Goal: Information Seeking & Learning: Compare options

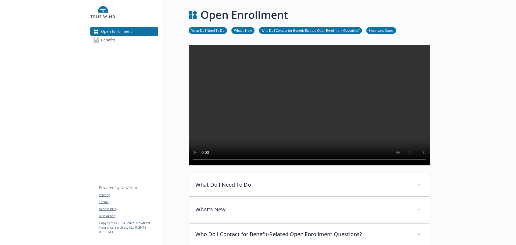
click at [115, 44] on span "Benefits" at bounding box center [108, 40] width 15 height 9
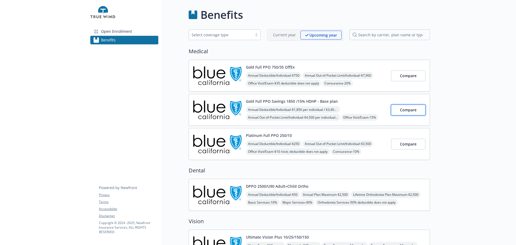
click at [410, 112] on span "Compare" at bounding box center [408, 109] width 17 height 5
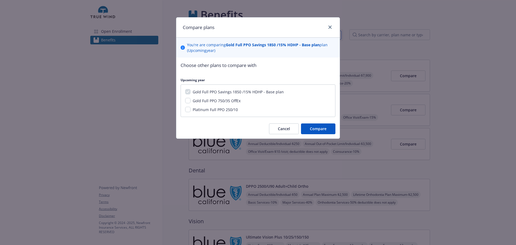
click at [226, 103] on span "Gold Full PPO 750/35 OffEx" at bounding box center [217, 100] width 48 height 5
click at [191, 103] on input "Gold Full PPO 750/35 OffEx" at bounding box center [187, 100] width 5 height 5
checkbox input "true"
click at [222, 112] on span "Platinum Full PPO 250/10" at bounding box center [215, 109] width 45 height 5
click at [191, 112] on input "Platinum Full PPO 250/10" at bounding box center [187, 109] width 5 height 5
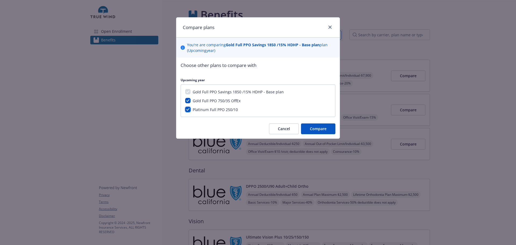
checkbox input "true"
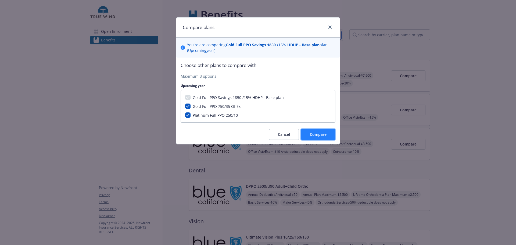
click at [310, 137] on span "Compare" at bounding box center [318, 134] width 17 height 5
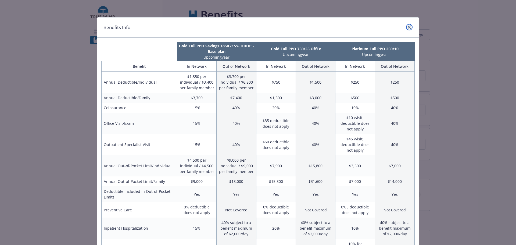
click at [408, 28] on icon "close" at bounding box center [409, 27] width 3 height 3
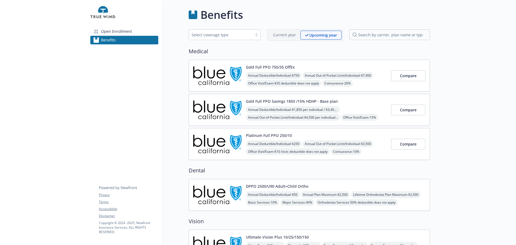
click at [277, 70] on button "Gold Full PPO 750/35 OffEx" at bounding box center [270, 67] width 49 height 6
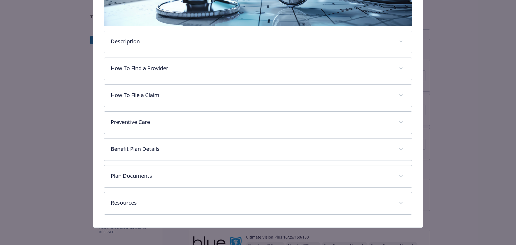
scroll to position [181, 0]
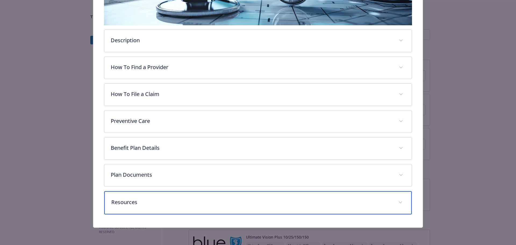
click at [179, 206] on div "Resources" at bounding box center [258, 202] width 308 height 23
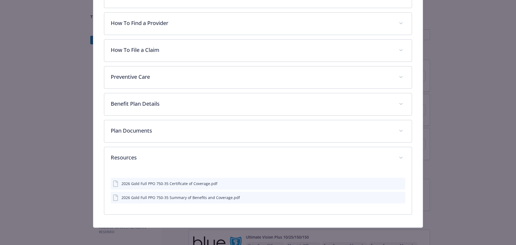
scroll to position [236, 0]
click at [201, 196] on div "2026 Gold Full PPO 750-35 Summary of Benefits and Coverage.pdf" at bounding box center [180, 198] width 119 height 6
click at [390, 195] on icon "download file" at bounding box center [391, 196] width 3 height 3
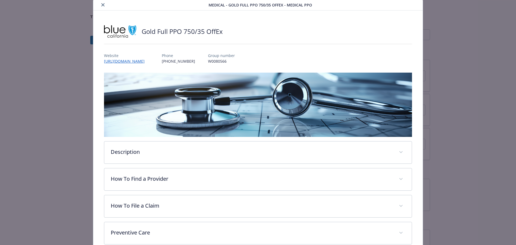
scroll to position [0, 0]
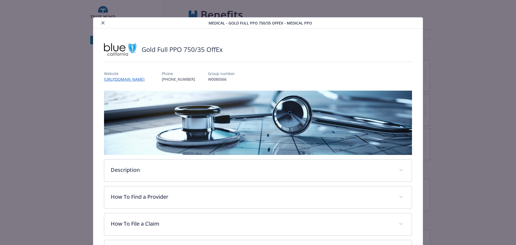
drag, startPoint x: 103, startPoint y: 23, endPoint x: 108, endPoint y: 24, distance: 4.9
click at [103, 24] on icon "close" at bounding box center [102, 22] width 3 height 3
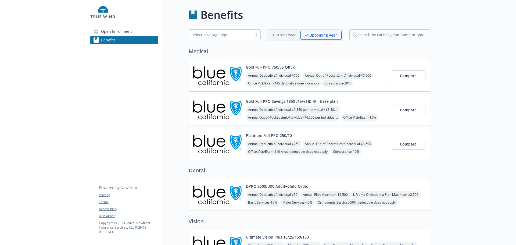
click at [321, 104] on button "Gold Full PPO Savings 1850 /15% HDHP - Base plan" at bounding box center [292, 101] width 92 height 6
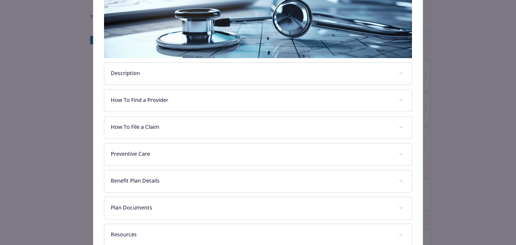
scroll to position [181, 0]
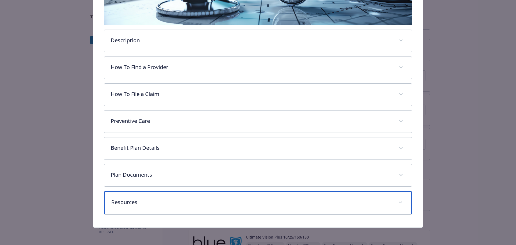
click at [229, 201] on p "Resources" at bounding box center [251, 202] width 281 height 8
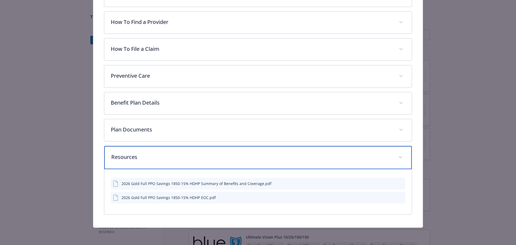
scroll to position [237, 0]
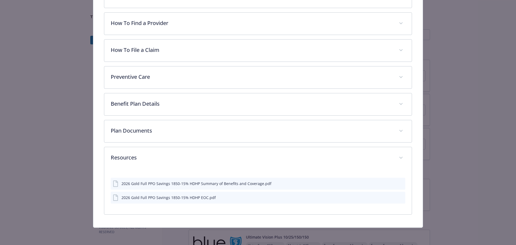
click at [389, 181] on icon "download file" at bounding box center [391, 183] width 4 height 4
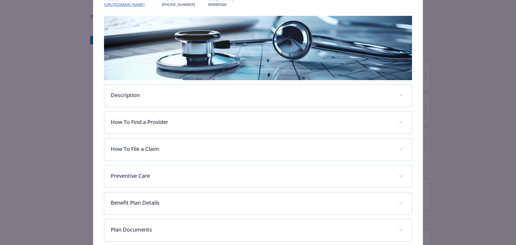
scroll to position [0, 0]
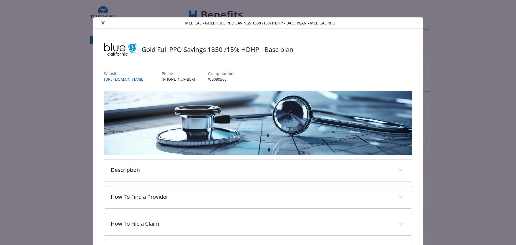
click at [104, 23] on icon "close" at bounding box center [102, 22] width 3 height 3
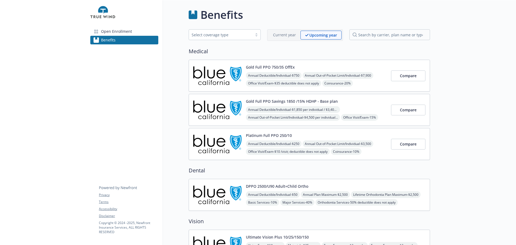
click at [288, 138] on button "Platinum Full PPO 250/10" at bounding box center [269, 136] width 46 height 6
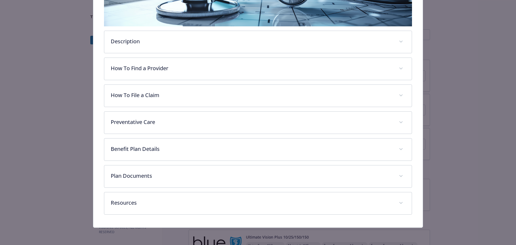
scroll to position [181, 0]
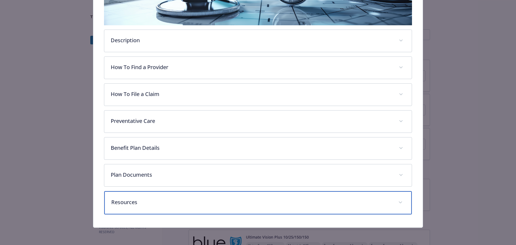
click at [201, 198] on p "Resources" at bounding box center [251, 202] width 281 height 8
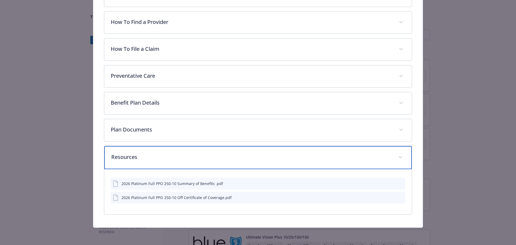
scroll to position [237, 0]
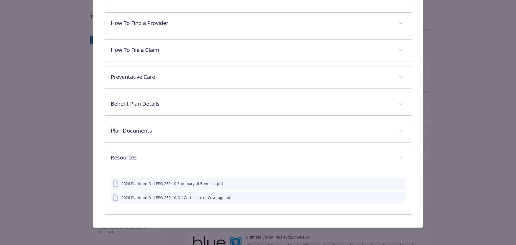
click at [389, 181] on icon "download file" at bounding box center [391, 183] width 4 height 4
